Goal: Information Seeking & Learning: Find specific page/section

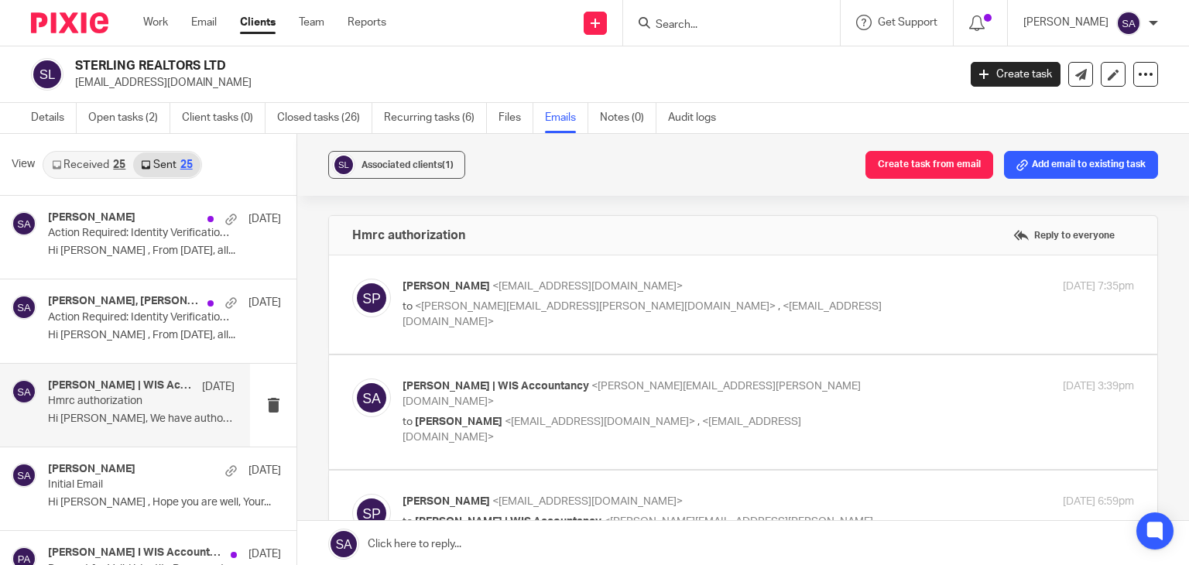
click at [702, 20] on input "Search" at bounding box center [723, 26] width 139 height 14
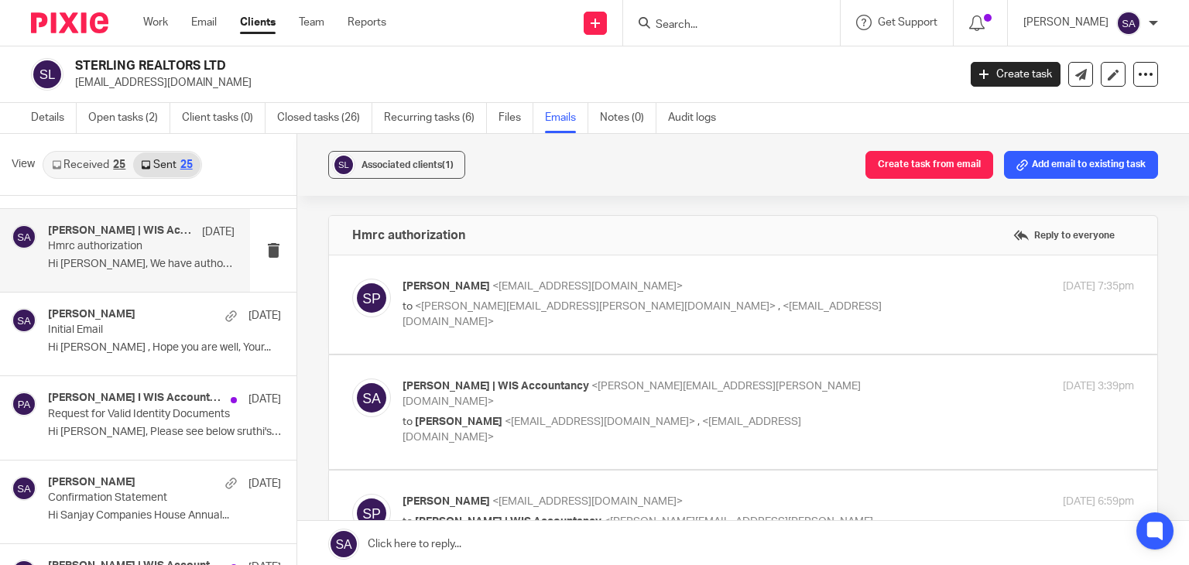
click at [703, 28] on input "Search" at bounding box center [723, 26] width 139 height 14
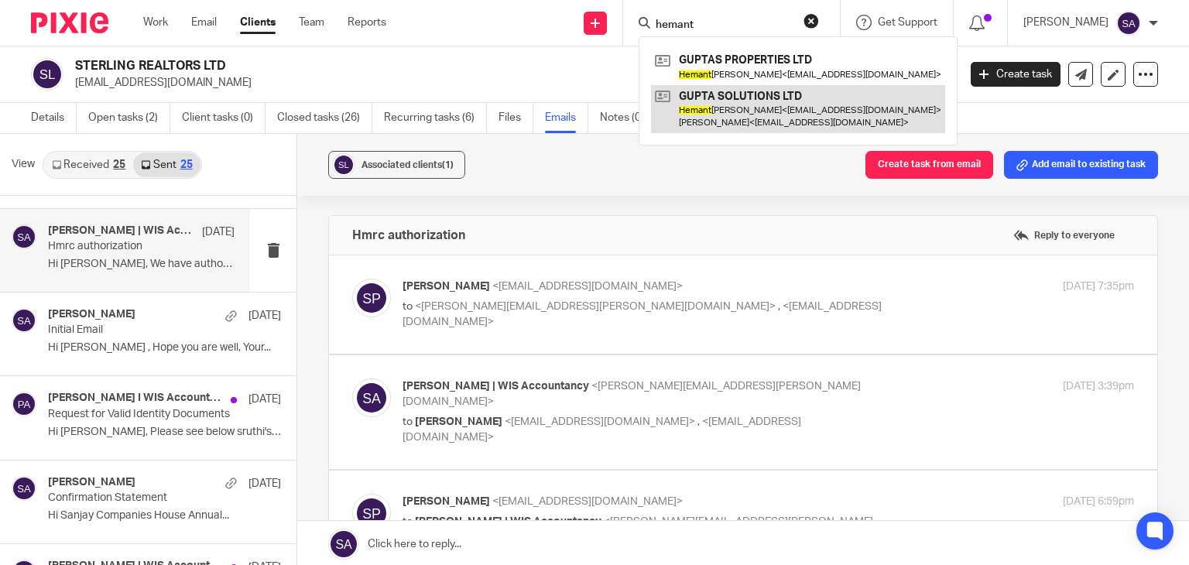
type input "hemant"
click at [799, 106] on link at bounding box center [798, 109] width 294 height 48
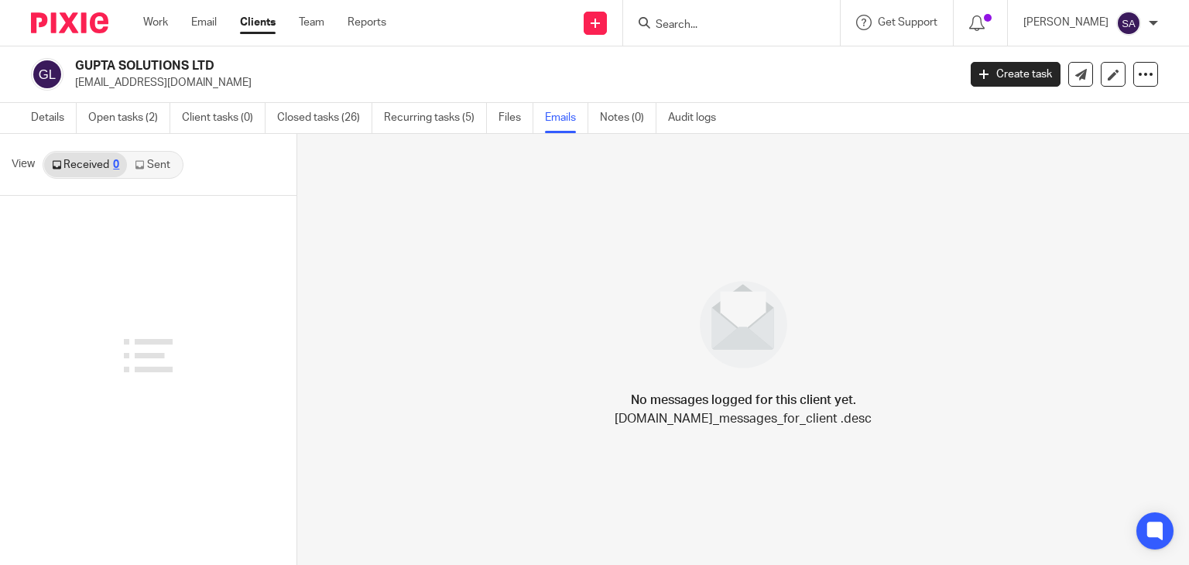
click at [139, 168] on icon at bounding box center [139, 164] width 9 height 9
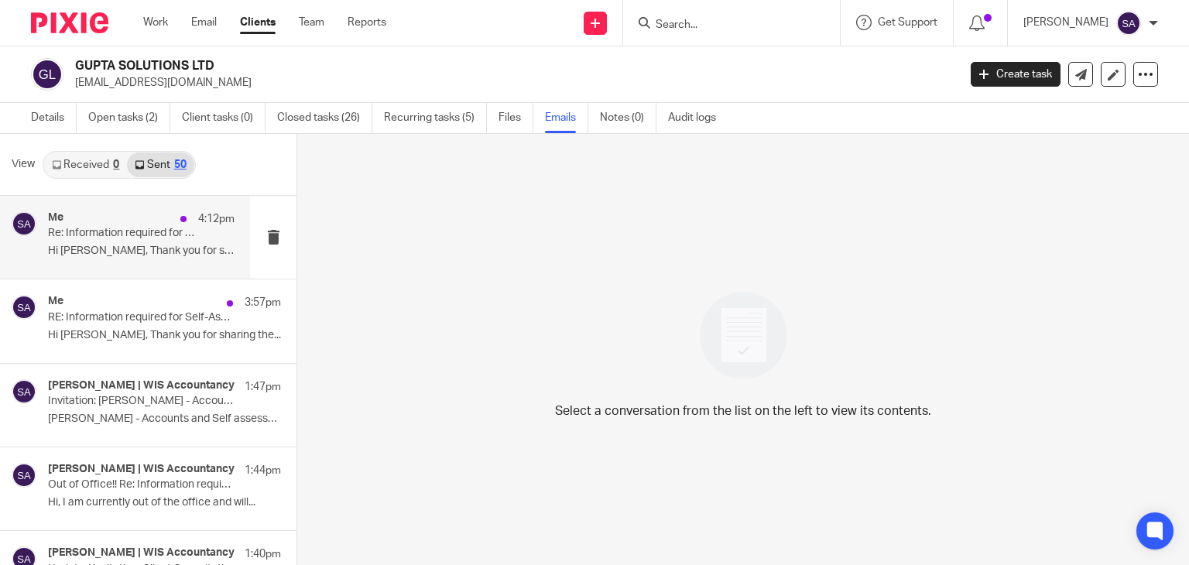
click at [151, 252] on p "Hi [PERSON_NAME], Thank you for sharing the..." at bounding box center [141, 251] width 186 height 13
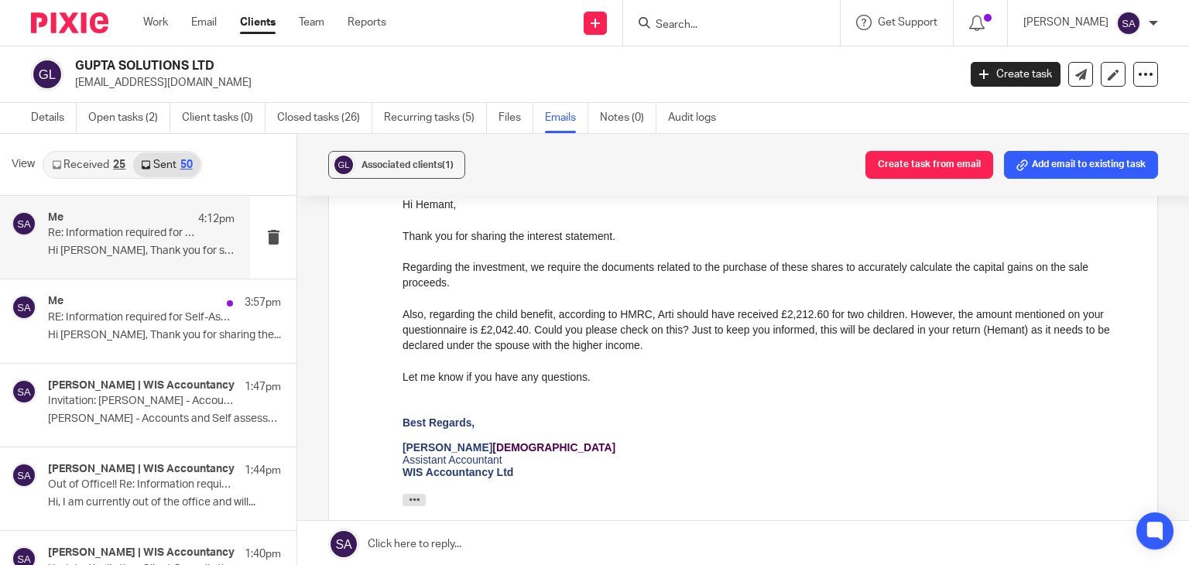
scroll to position [334, 0]
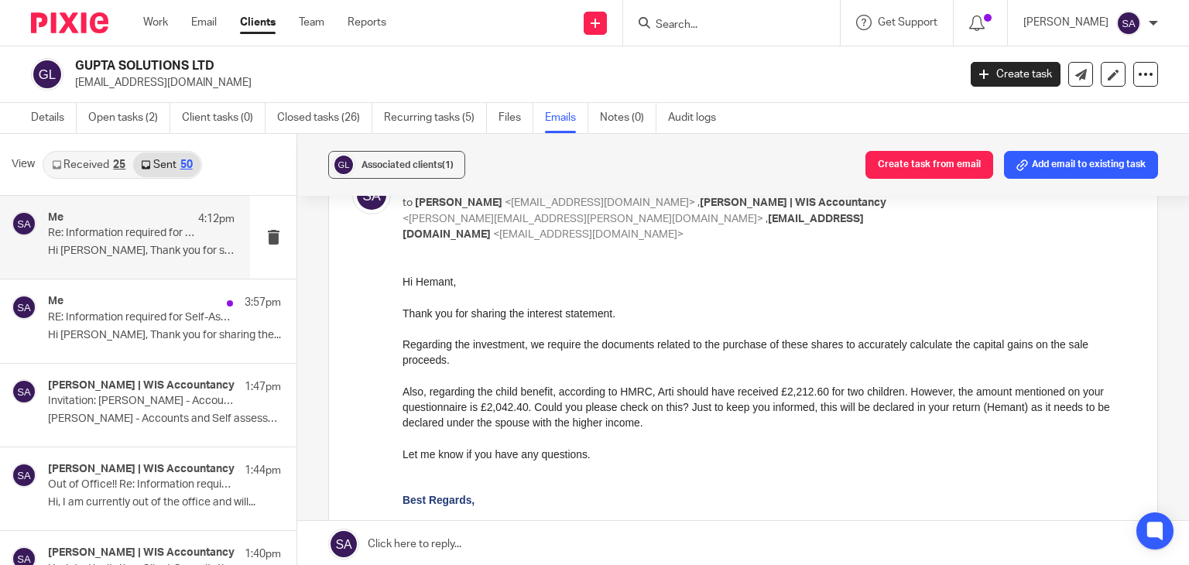
click at [86, 164] on link "Received 25" at bounding box center [88, 164] width 89 height 25
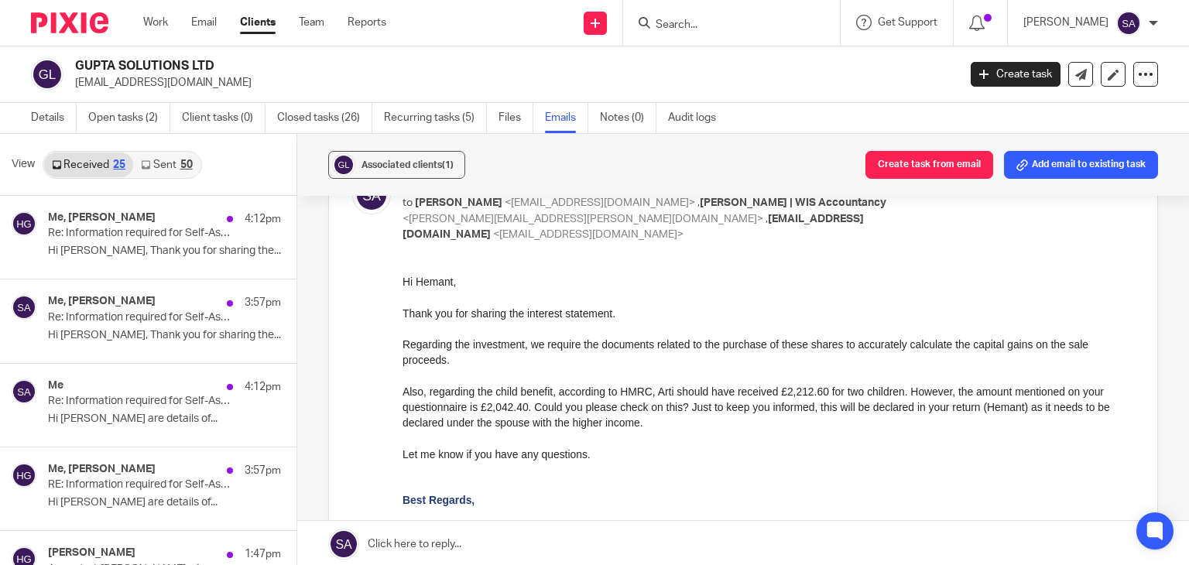
scroll to position [2, 0]
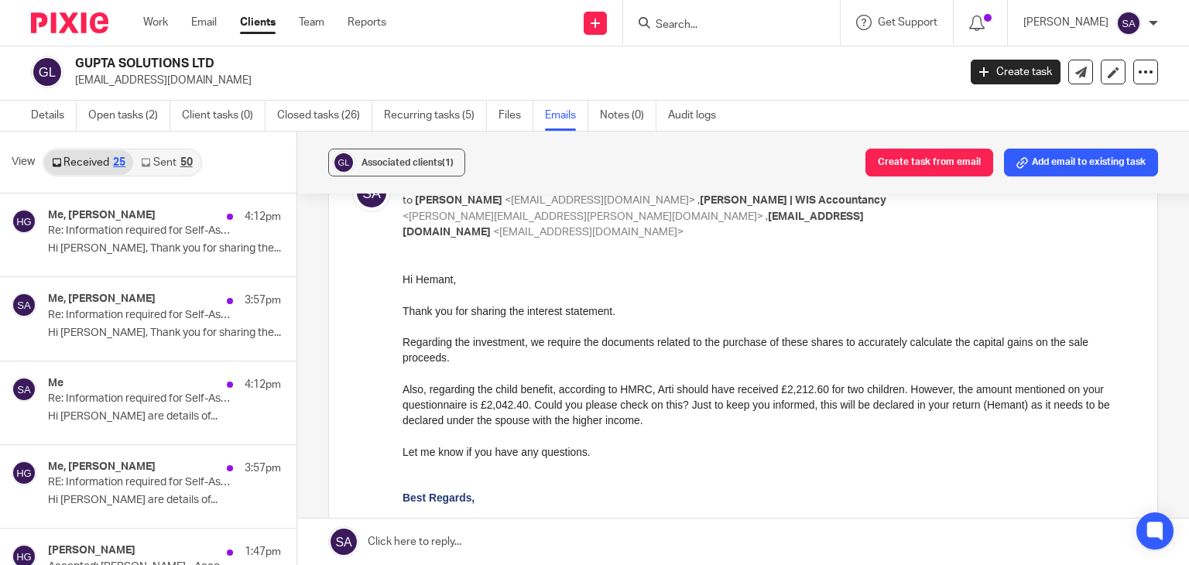
click at [170, 167] on link "Sent 50" at bounding box center [166, 162] width 67 height 25
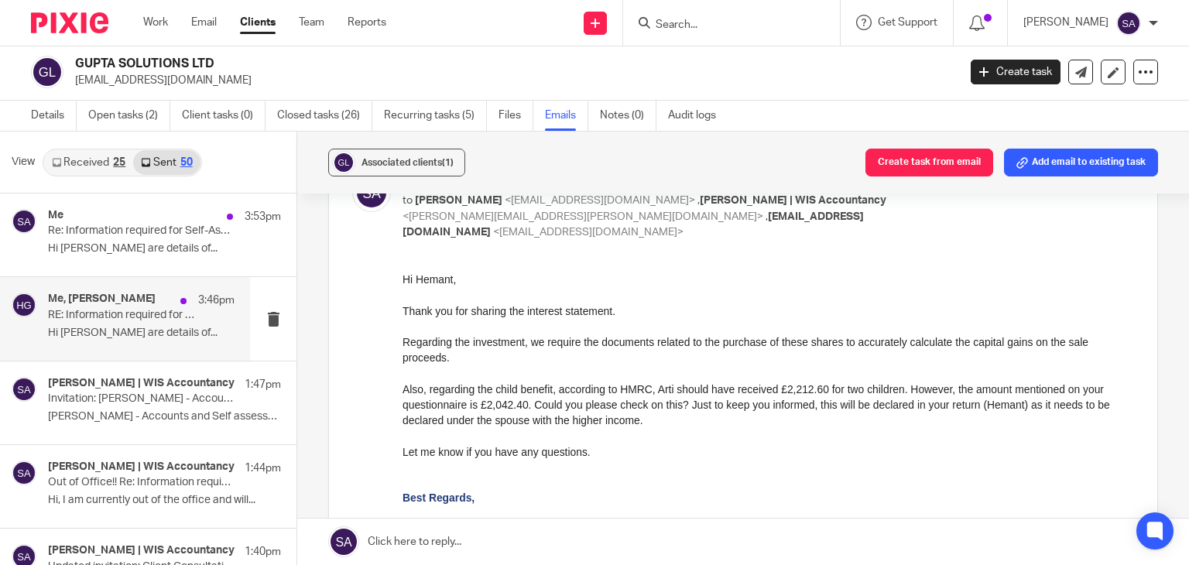
click at [129, 329] on p "Hi [PERSON_NAME] are details of..." at bounding box center [141, 333] width 186 height 13
click at [54, 322] on div "Me, [PERSON_NAME] 3:46pm RE: Information required for Self-Assessment return 20…" at bounding box center [141, 318] width 186 height 52
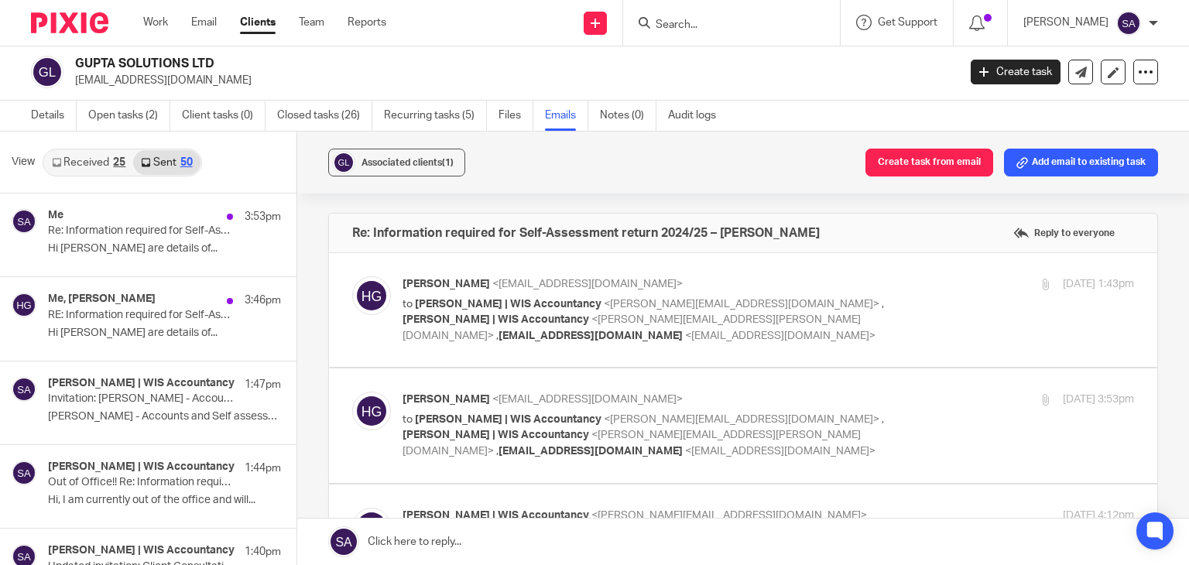
scroll to position [0, 0]
click at [14, 316] on div at bounding box center [24, 318] width 25 height 52
click at [151, 323] on div "Me, [PERSON_NAME] 3:46pm RE: Information required for Self-Assessment return 20…" at bounding box center [141, 318] width 186 height 52
click at [130, 397] on p "Invitation: [PERSON_NAME] - Accounts and Self assessment @ [DATE] 2pm - 2:30pm …" at bounding box center [122, 398] width 149 height 13
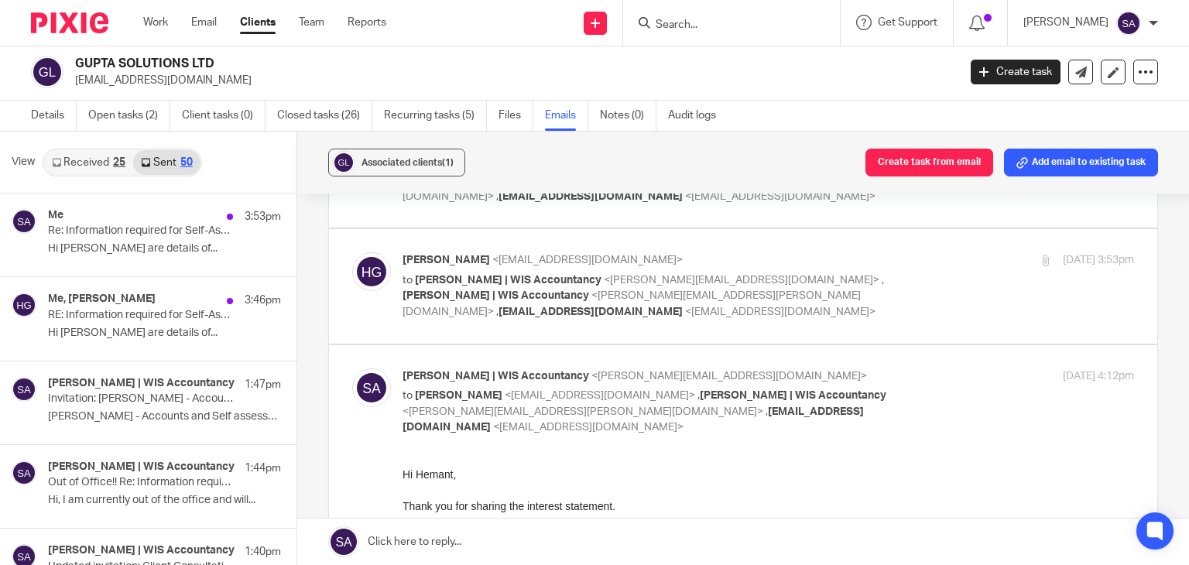
scroll to position [155, 0]
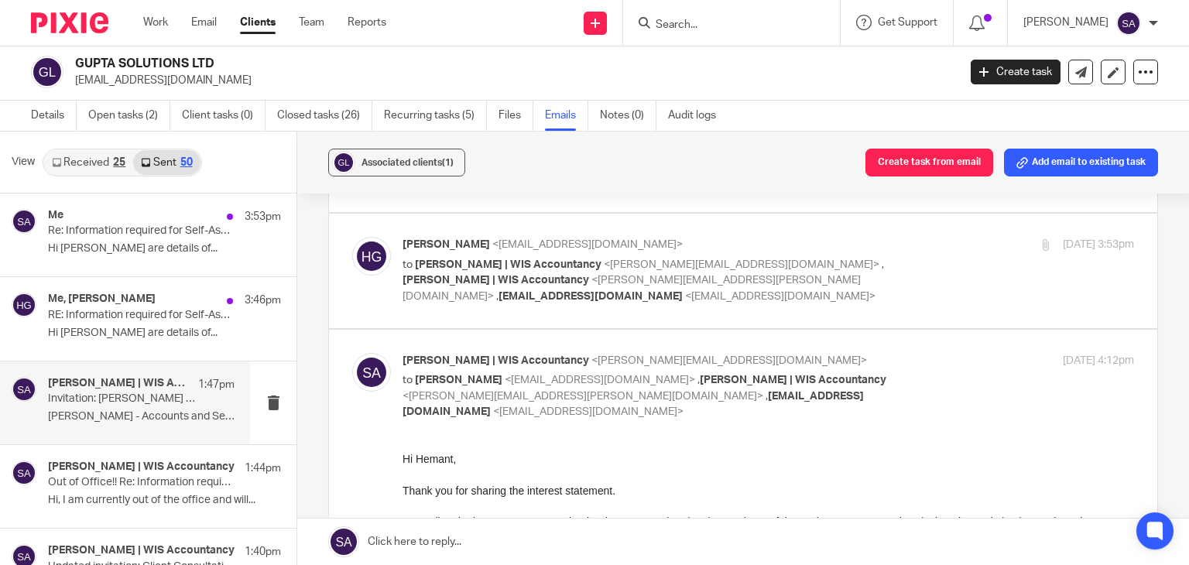
click at [130, 401] on p "Invitation: [PERSON_NAME] - Accounts and Self assessment @ [DATE] 2pm - 2:30pm …" at bounding box center [122, 398] width 149 height 13
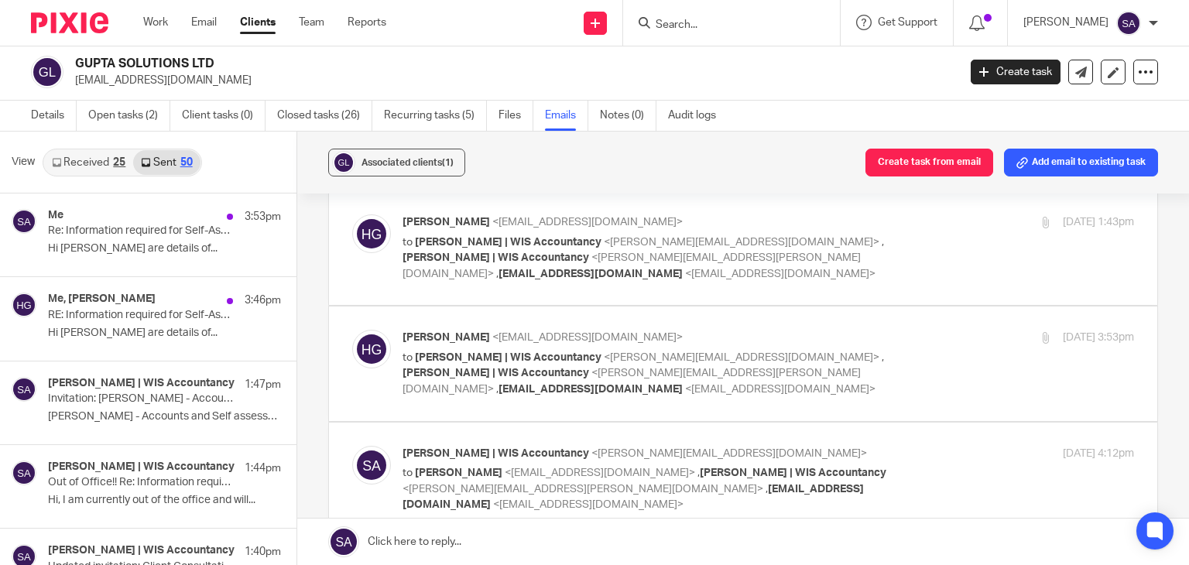
scroll to position [0, 0]
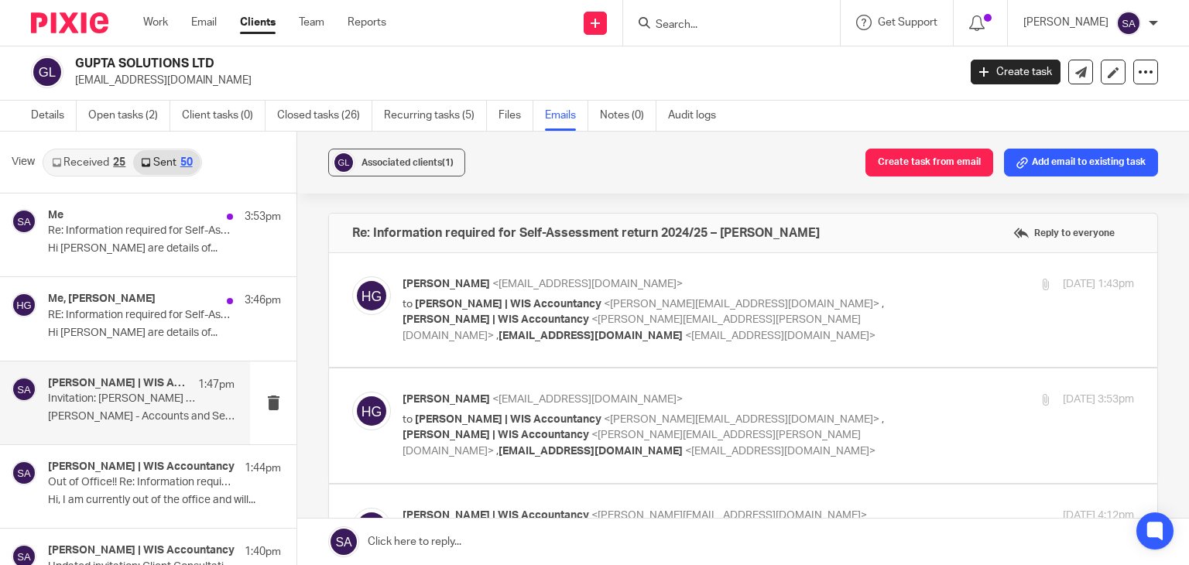
click at [143, 419] on p "[PERSON_NAME] - Accounts and Self assessment ..." at bounding box center [141, 416] width 186 height 13
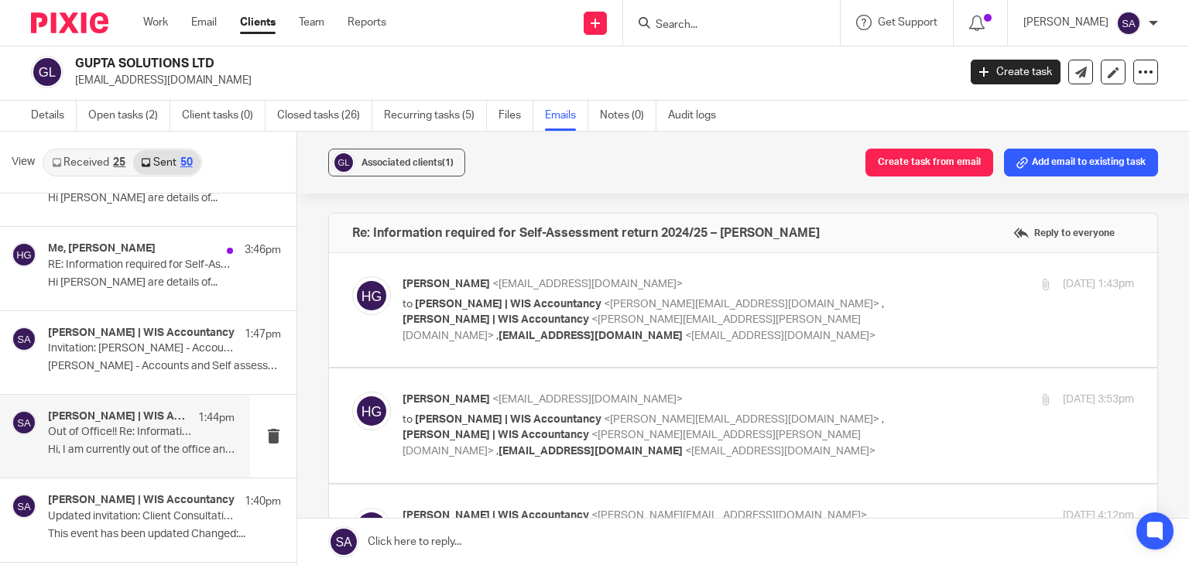
scroll to position [77, 0]
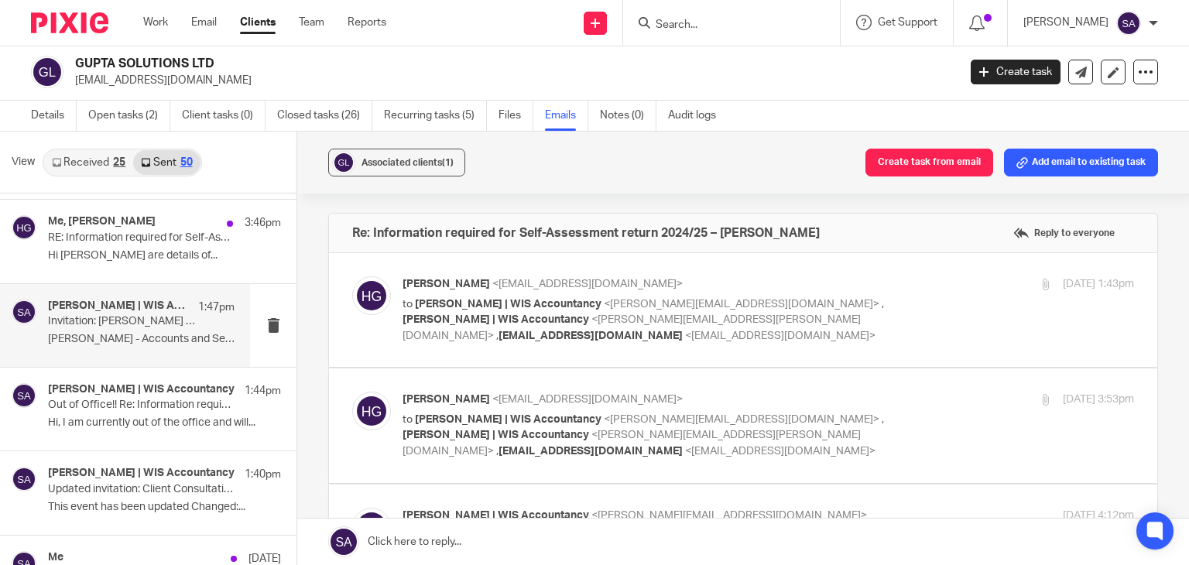
click at [115, 348] on div "[PERSON_NAME] | WIS Accountancy 1:47pm Invitation: [PERSON_NAME] - Accounts and…" at bounding box center [141, 325] width 186 height 52
click at [80, 338] on p "[PERSON_NAME] - Accounts and Self assessment ..." at bounding box center [141, 339] width 186 height 13
